Goal: Navigation & Orientation: Find specific page/section

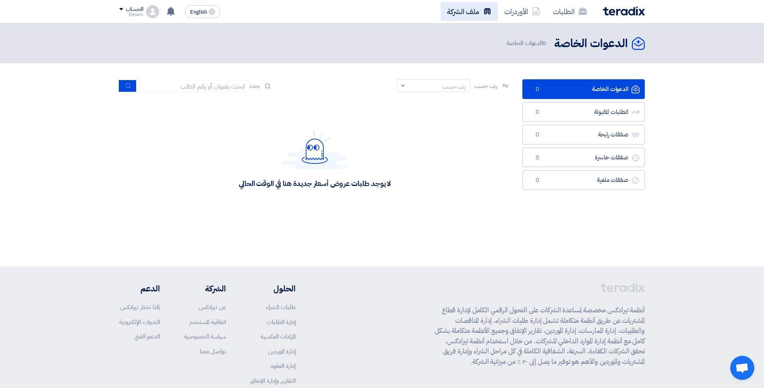
click at [461, 14] on link "ملف الشركة" at bounding box center [468, 11] width 57 height 19
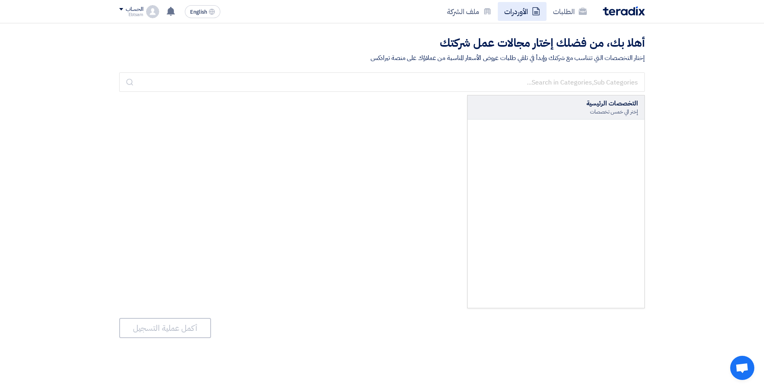
click at [515, 11] on link "الأوردرات" at bounding box center [522, 11] width 49 height 19
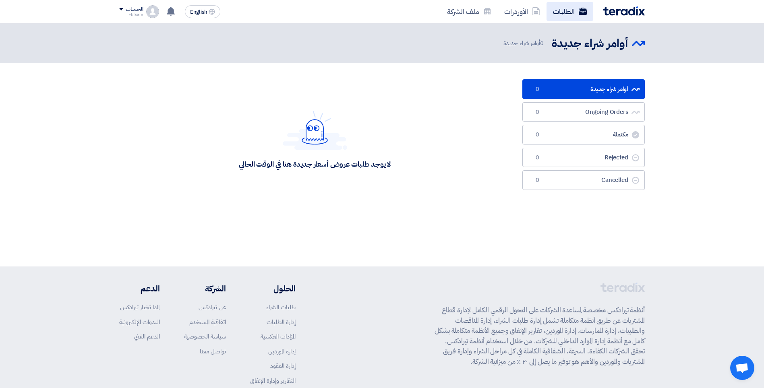
click at [560, 13] on link "الطلبات" at bounding box center [569, 11] width 47 height 19
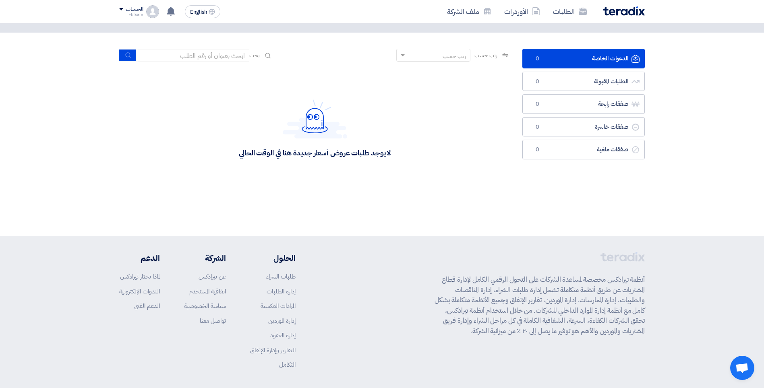
scroll to position [63, 0]
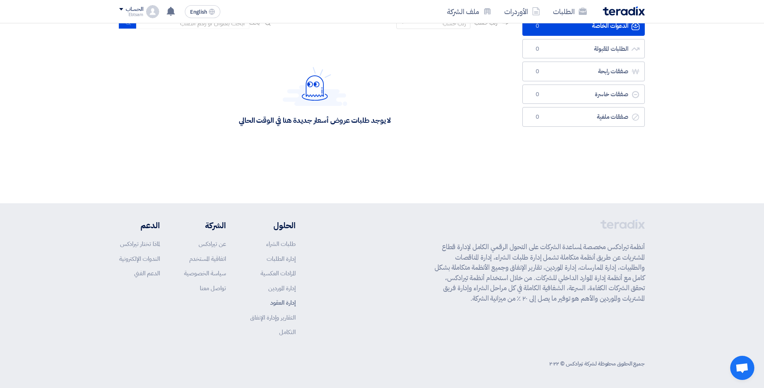
click at [285, 302] on link "إدارة العقود" at bounding box center [282, 302] width 25 height 9
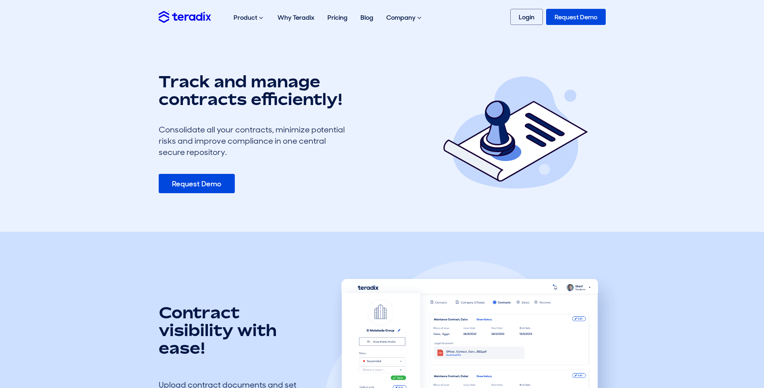
click at [196, 183] on link "Request Demo" at bounding box center [197, 183] width 76 height 19
click at [566, 18] on link "Request Demo" at bounding box center [576, 17] width 60 height 16
